Goal: Task Accomplishment & Management: Use online tool/utility

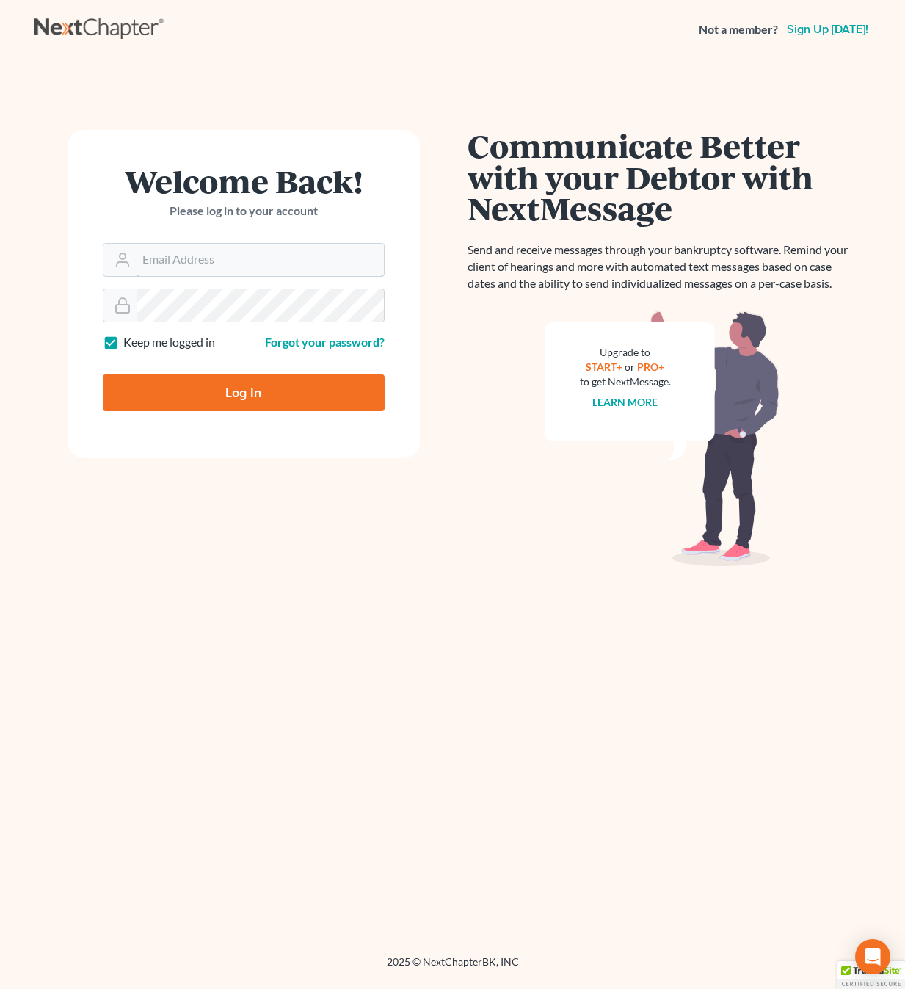
type input "christopher@jenningsandmesser.com"
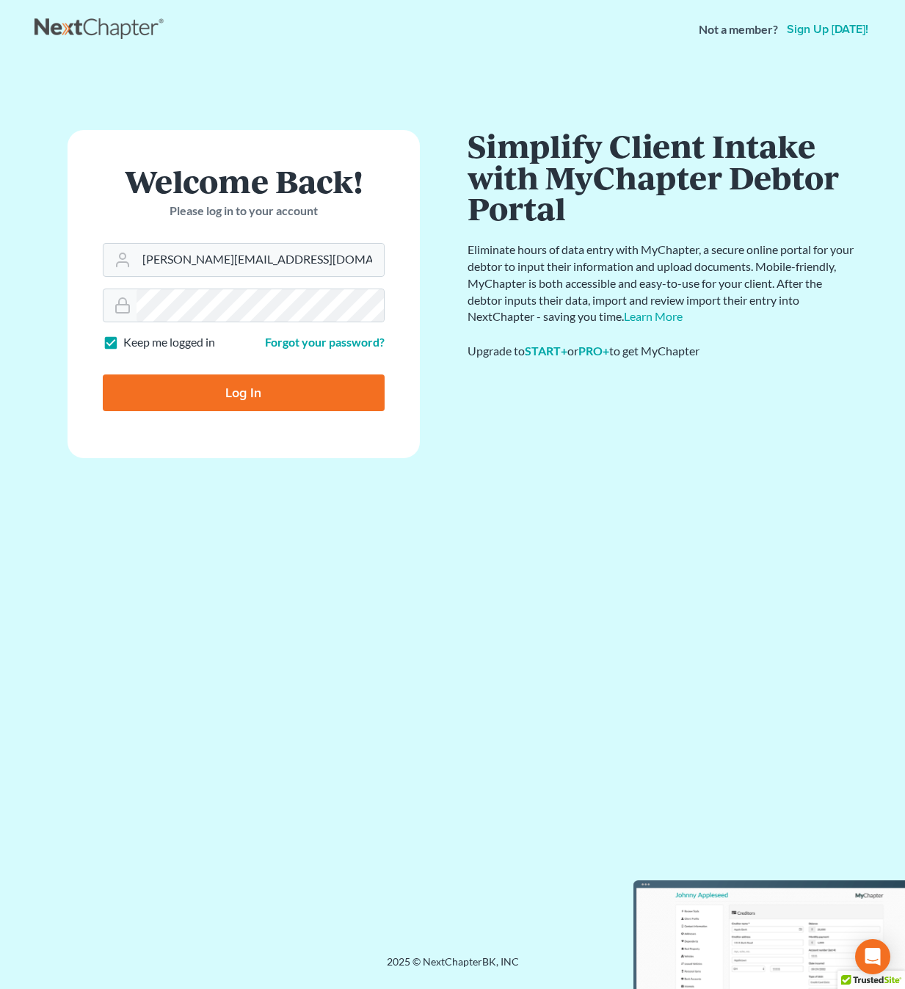
click at [299, 396] on input "Log In" at bounding box center [244, 392] width 282 height 37
type input "Thinking..."
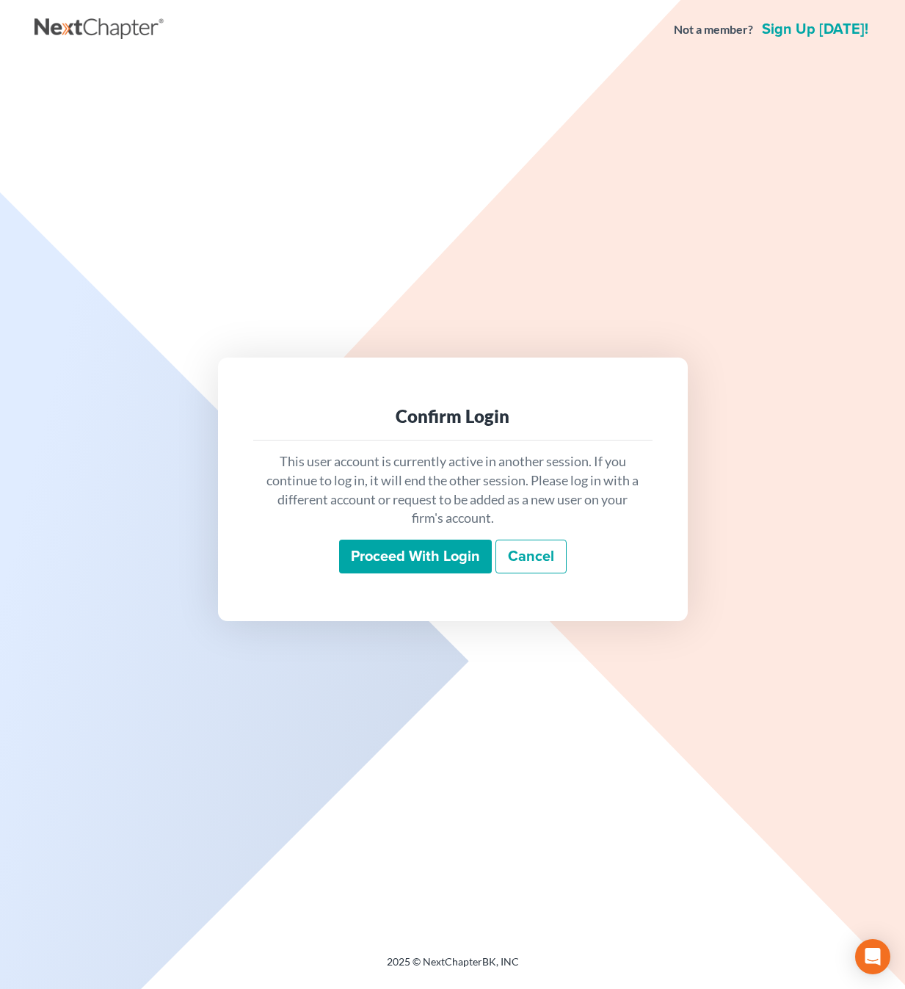
click at [417, 562] on input "Proceed with login" at bounding box center [415, 557] width 153 height 34
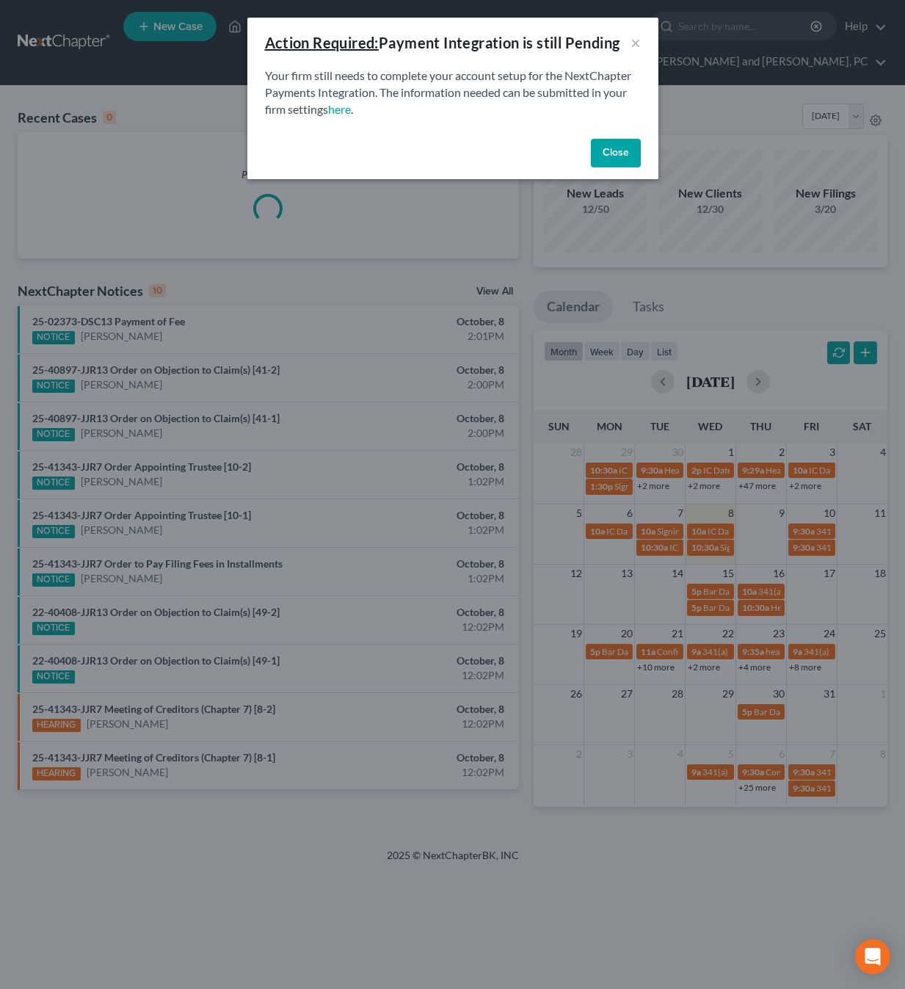
click at [604, 157] on button "Close" at bounding box center [616, 153] width 50 height 29
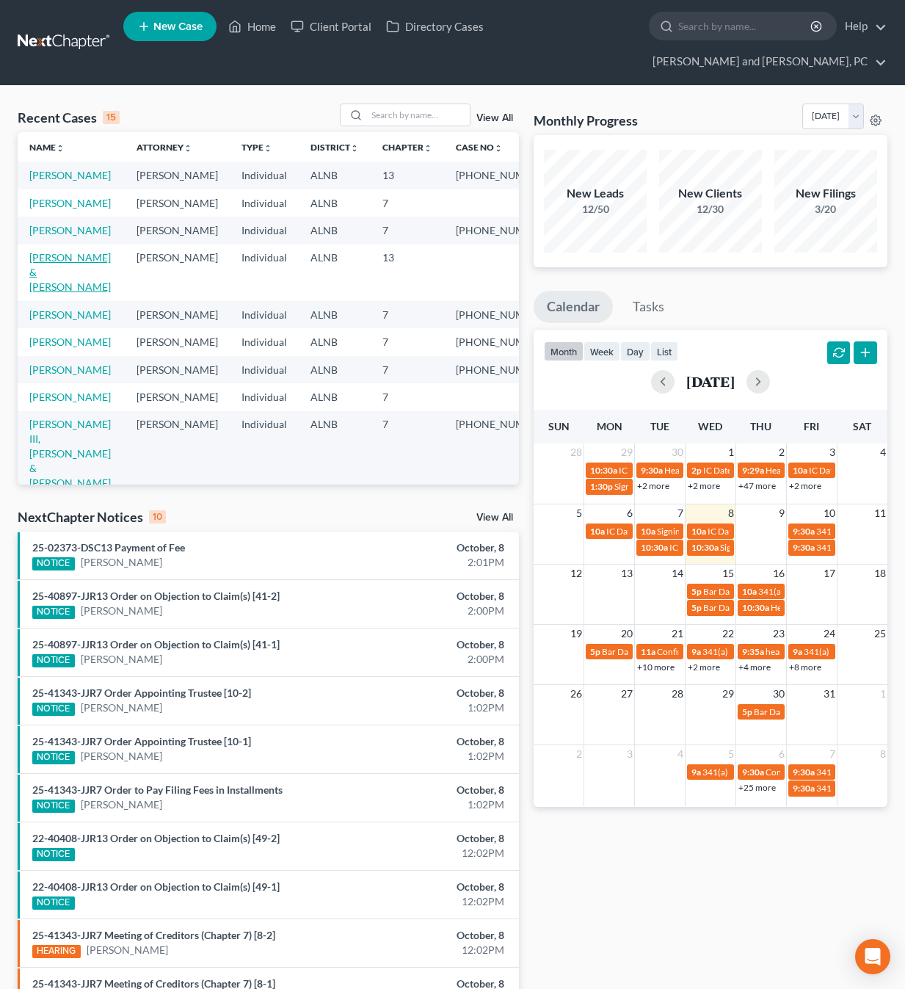
click at [68, 280] on link "[PERSON_NAME] & [PERSON_NAME]" at bounding box center [69, 272] width 81 height 42
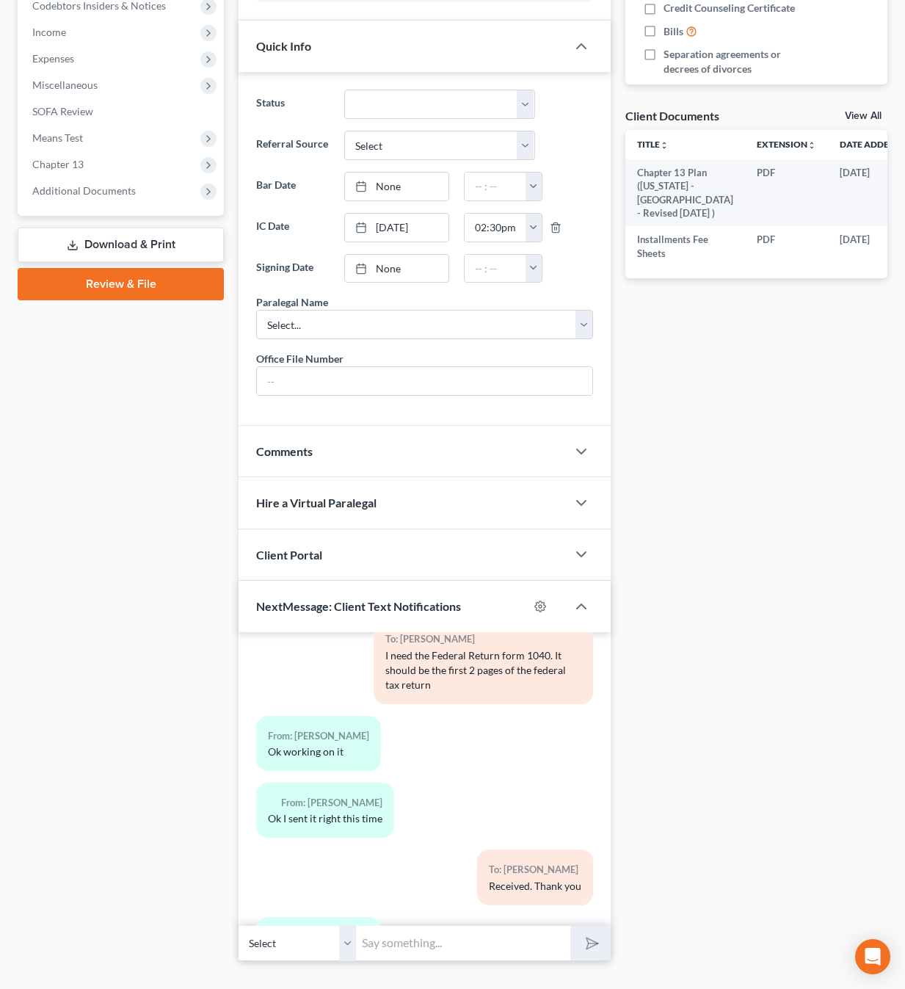
scroll to position [503, 0]
select select "1"
click at [400, 926] on input "text" at bounding box center [463, 944] width 214 height 36
paste input "[URL][DOMAIN_NAME][SECURITY_DATA]"
type input "[URL][DOMAIN_NAME][SECURITY_DATA]"
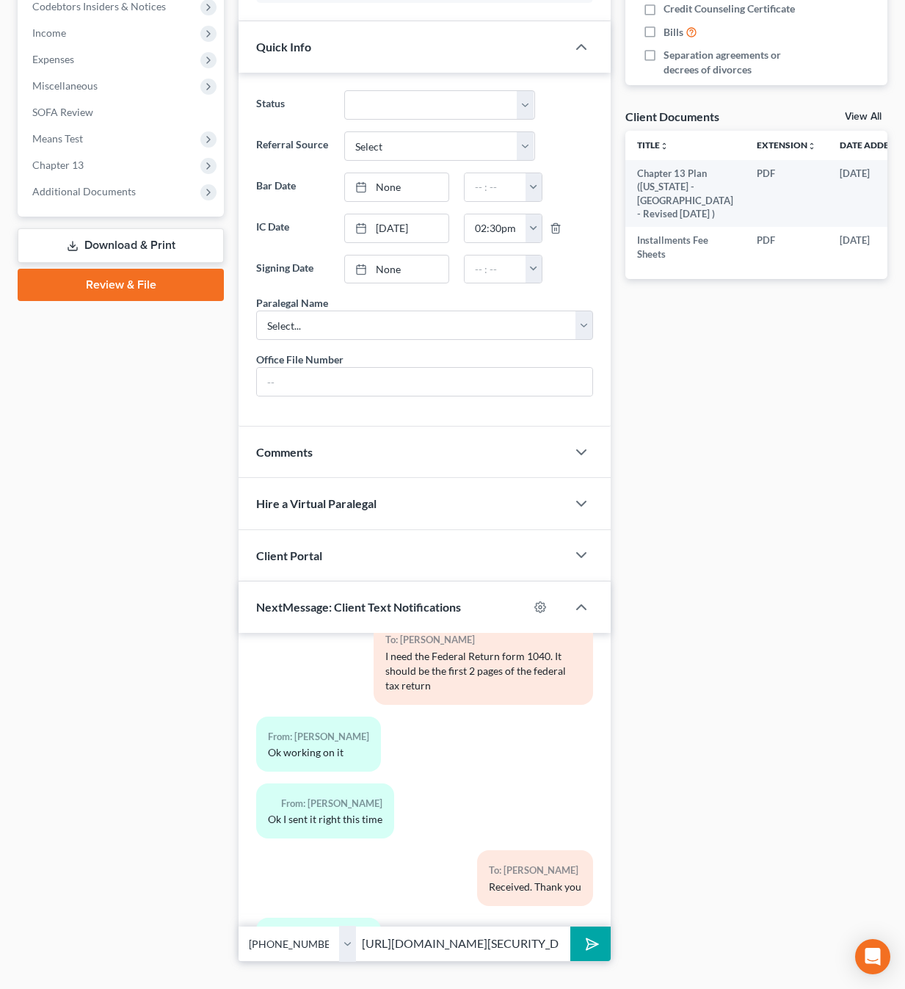
click at [590, 926] on button "submit" at bounding box center [590, 943] width 40 height 35
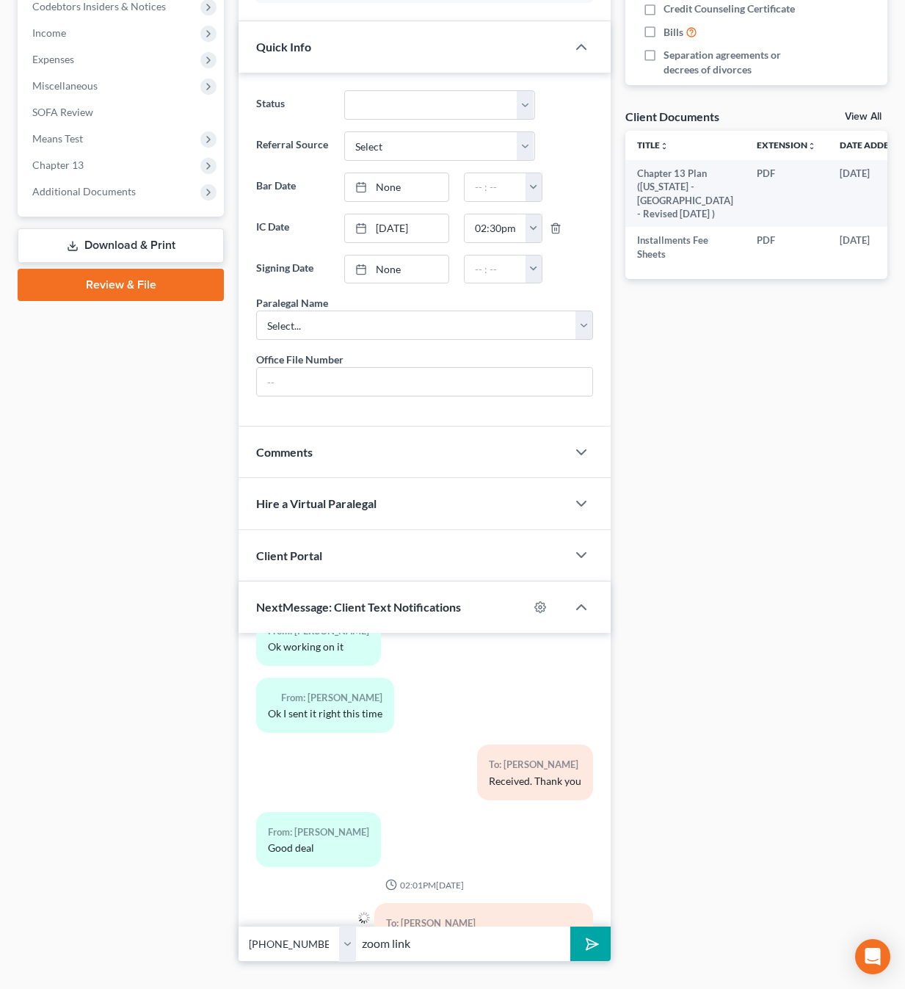
type input "zoom link"
click at [590, 926] on button "submit" at bounding box center [590, 943] width 40 height 35
